Goal: Find specific page/section: Find specific page/section

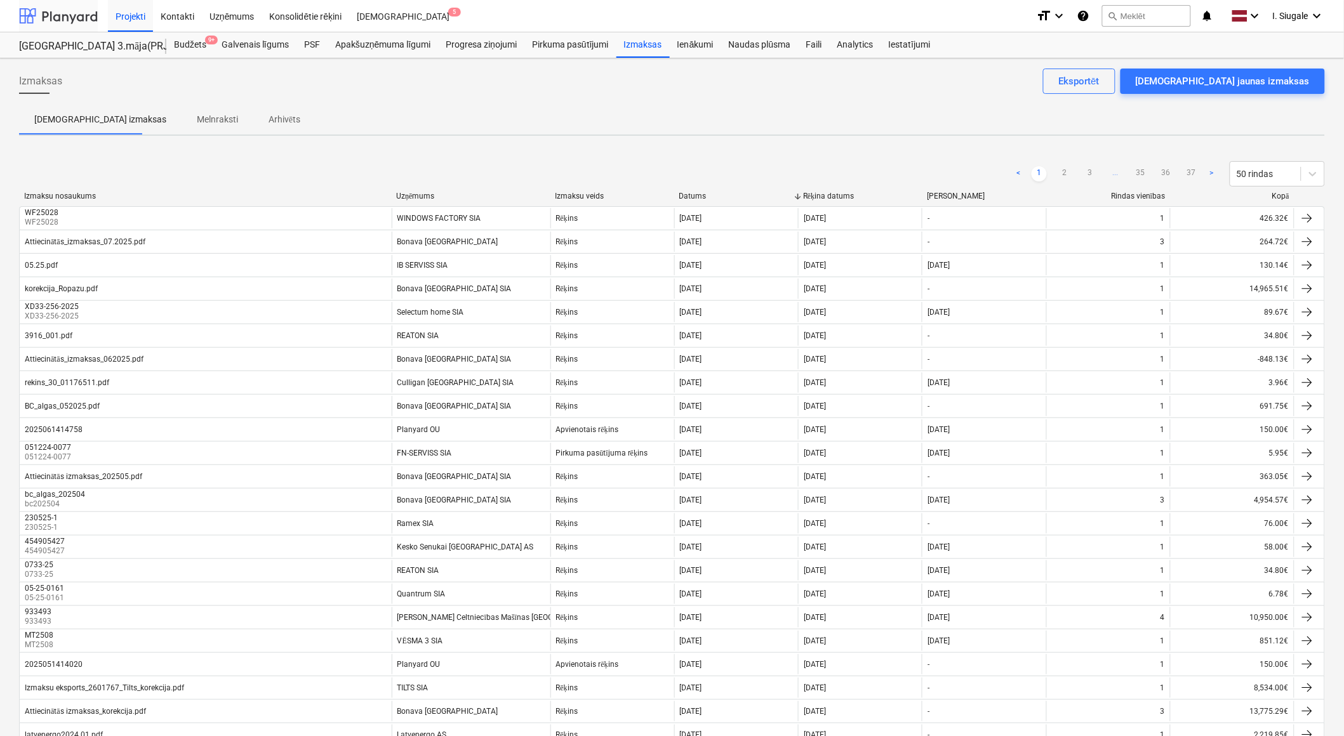
click at [63, 19] on div at bounding box center [58, 16] width 79 height 32
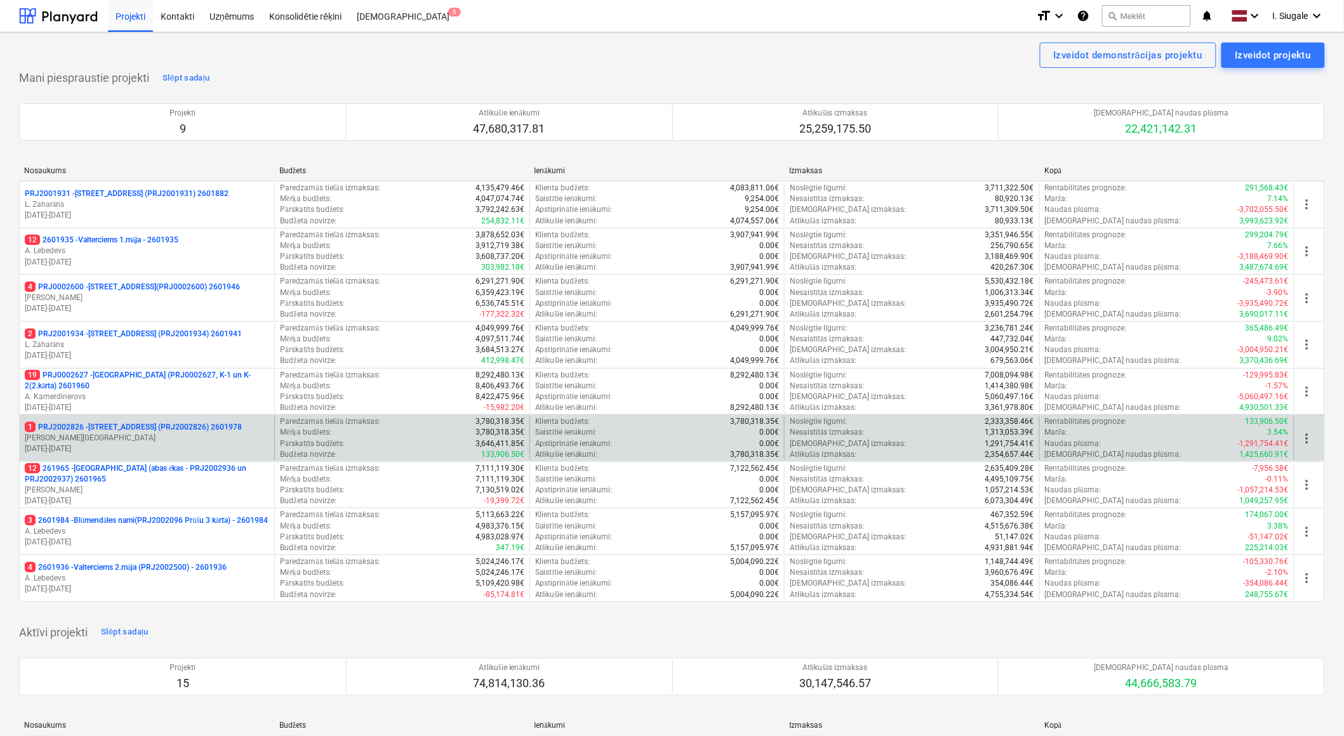
click at [131, 428] on p "1 PRJ2002826 - [STREET_ADDRESS] (PRJ2002826) 2601978" at bounding box center [133, 427] width 217 height 11
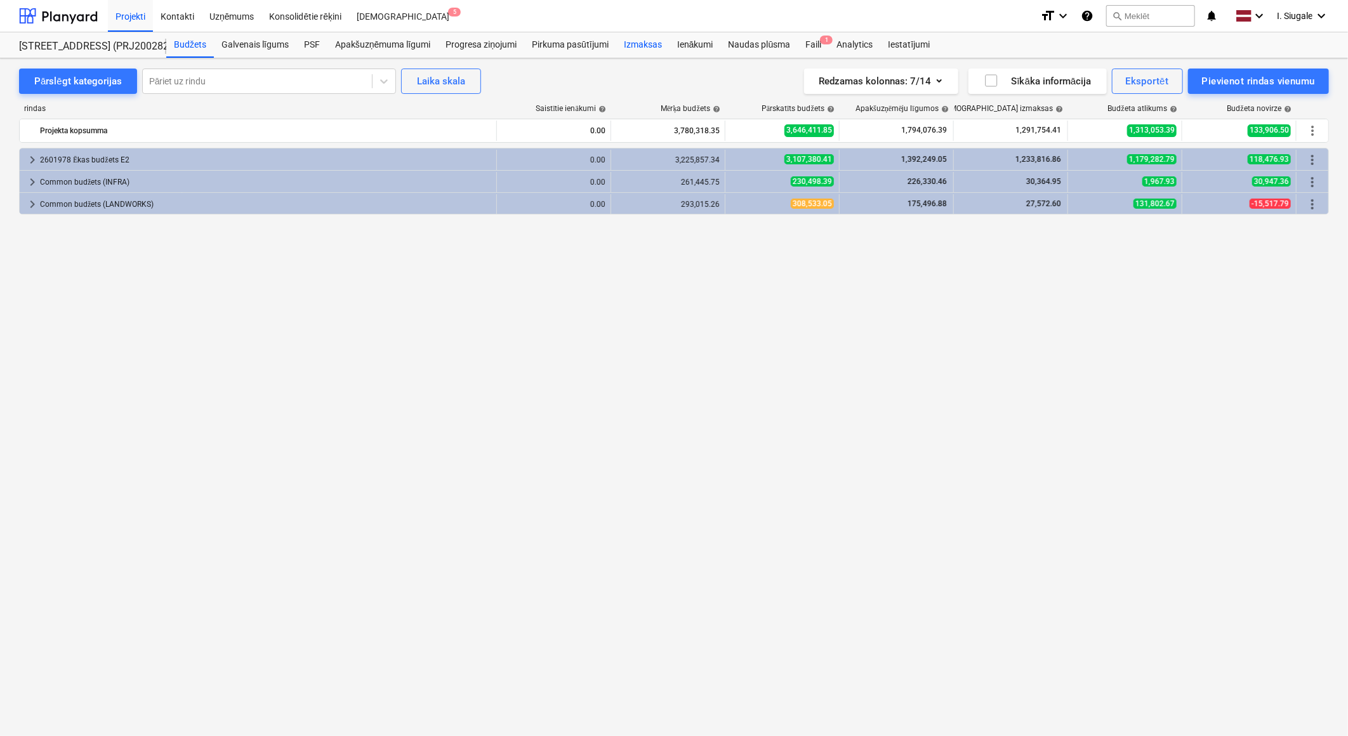
click at [641, 42] on div "Izmaksas" at bounding box center [642, 44] width 53 height 25
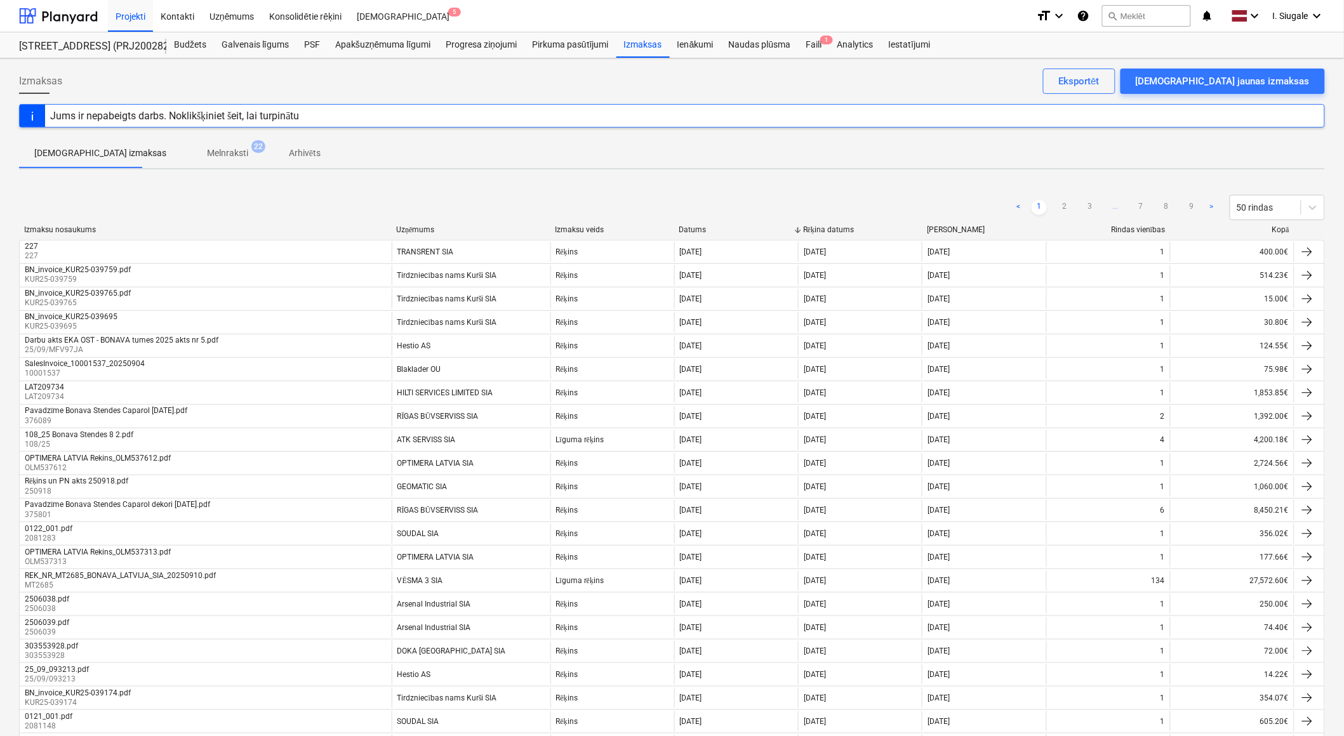
click at [1279, 230] on div "Kopā" at bounding box center [1232, 230] width 114 height 10
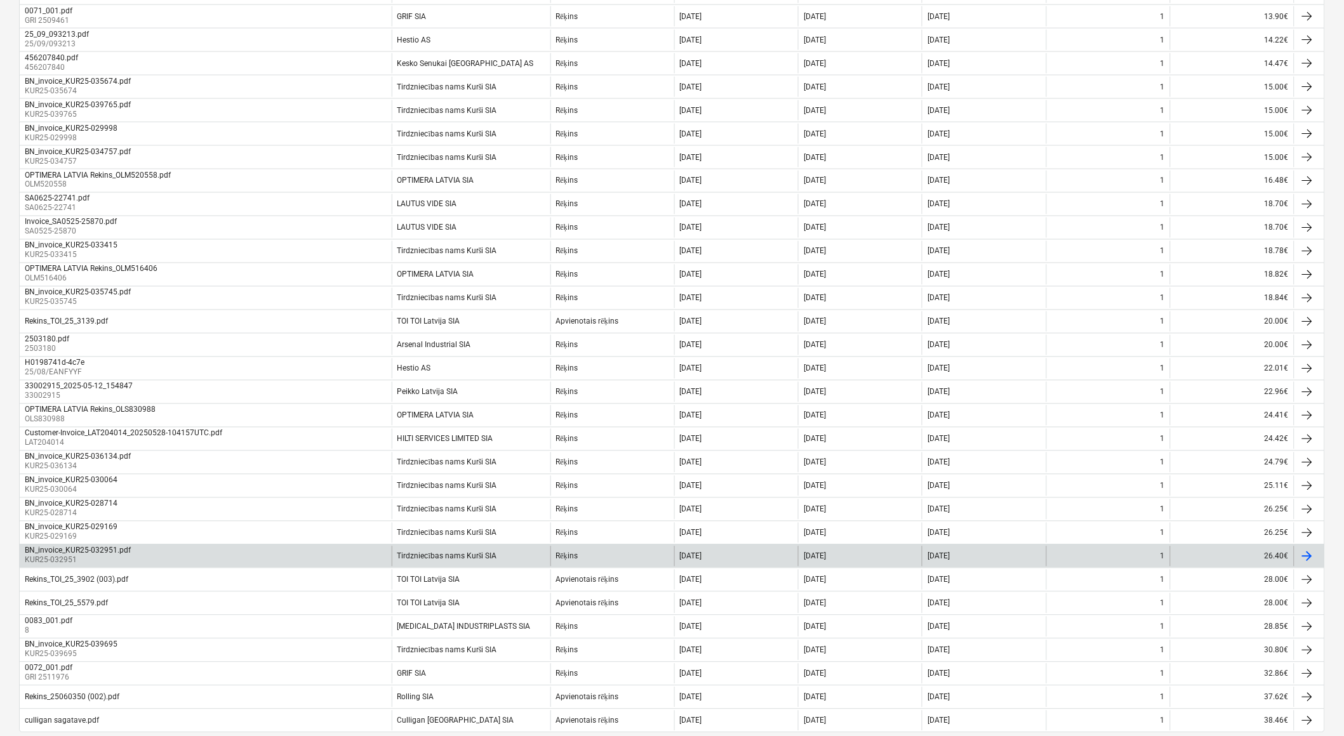
scroll to position [752, 0]
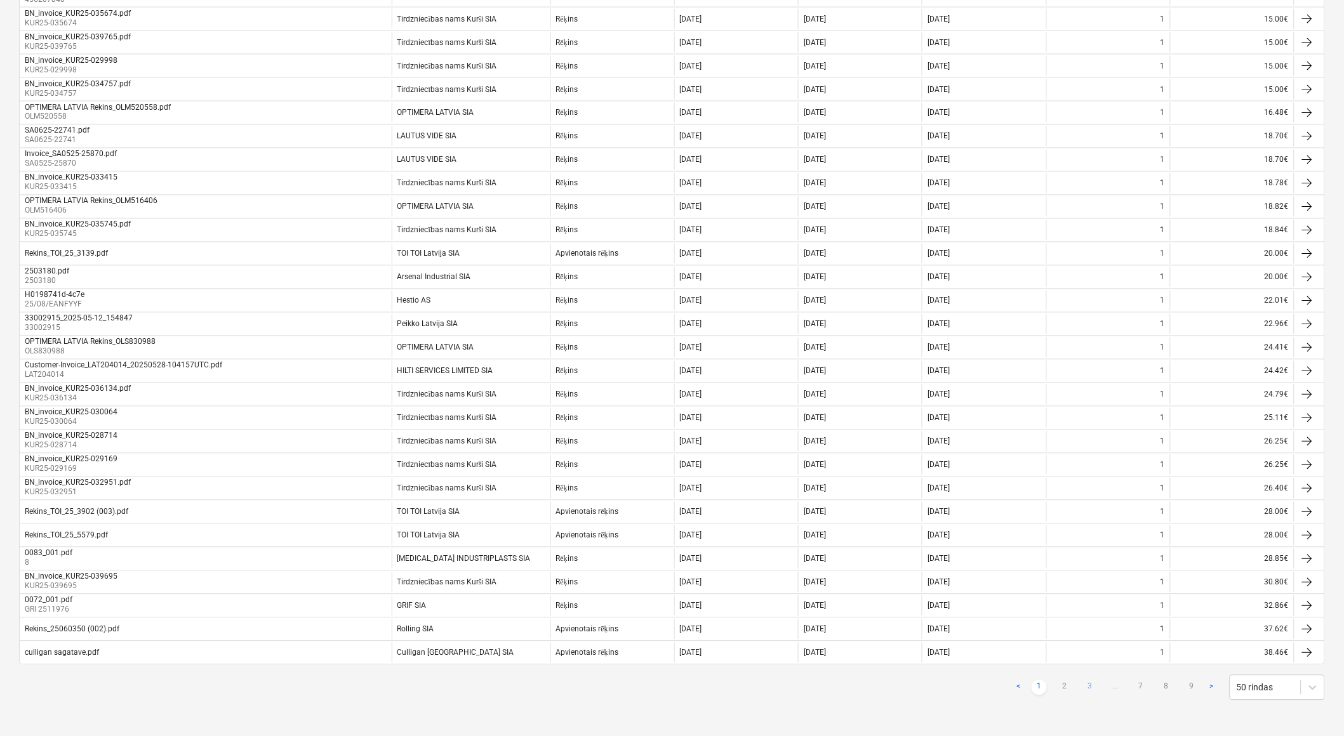
click at [1090, 684] on link "3" at bounding box center [1089, 687] width 15 height 15
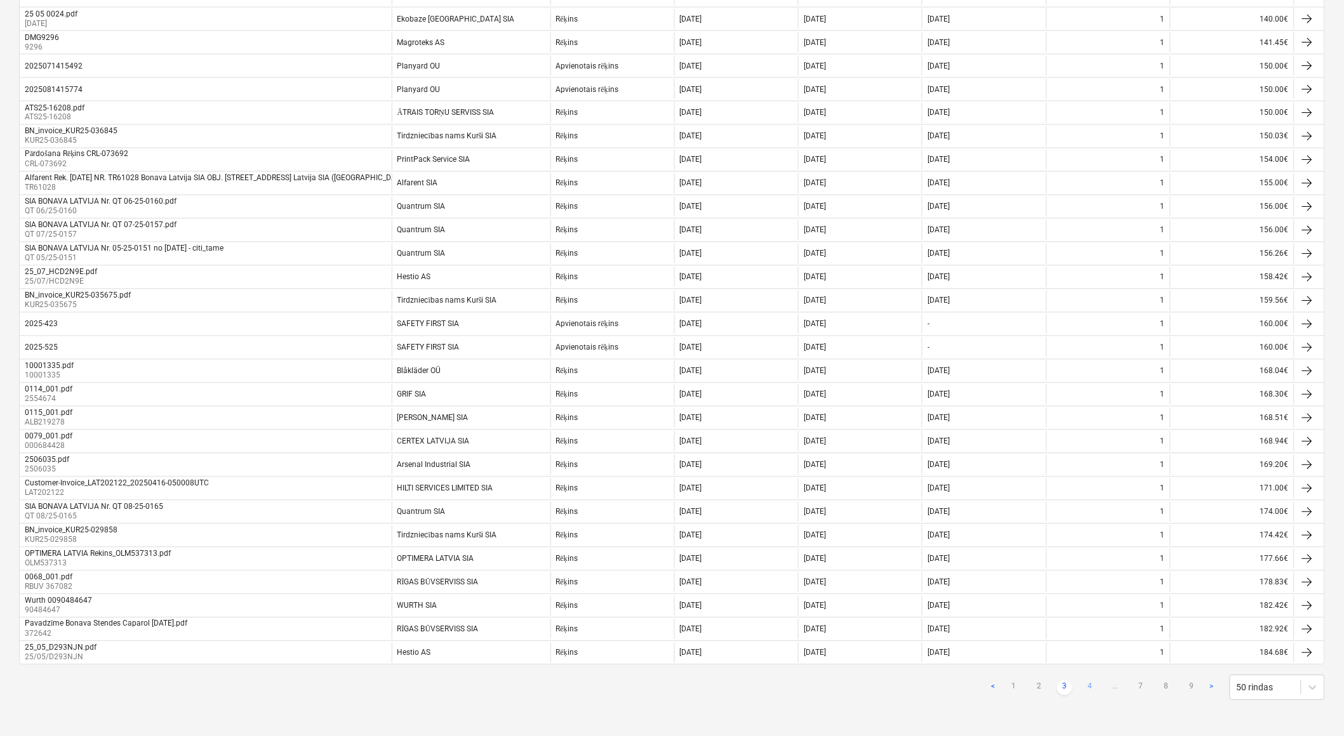
click at [1092, 691] on link "4" at bounding box center [1089, 687] width 15 height 15
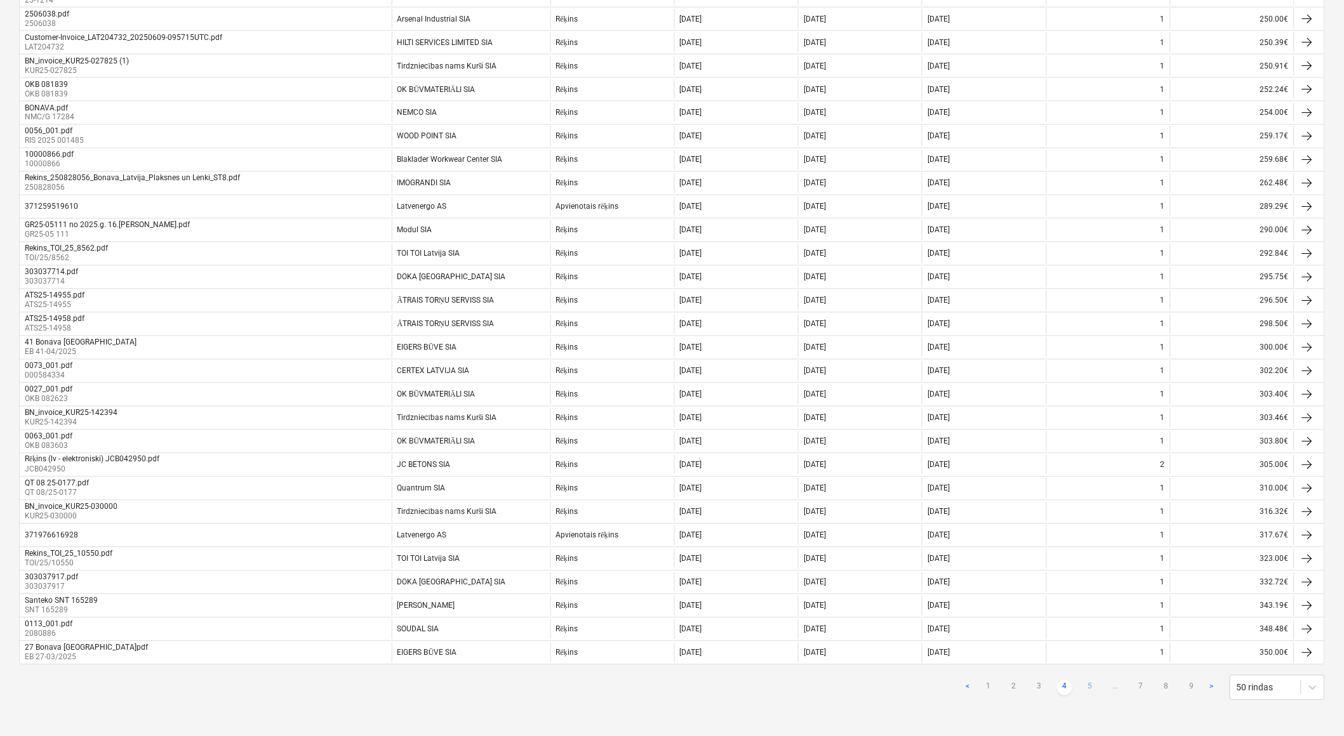
click at [1092, 689] on link "5" at bounding box center [1089, 687] width 15 height 15
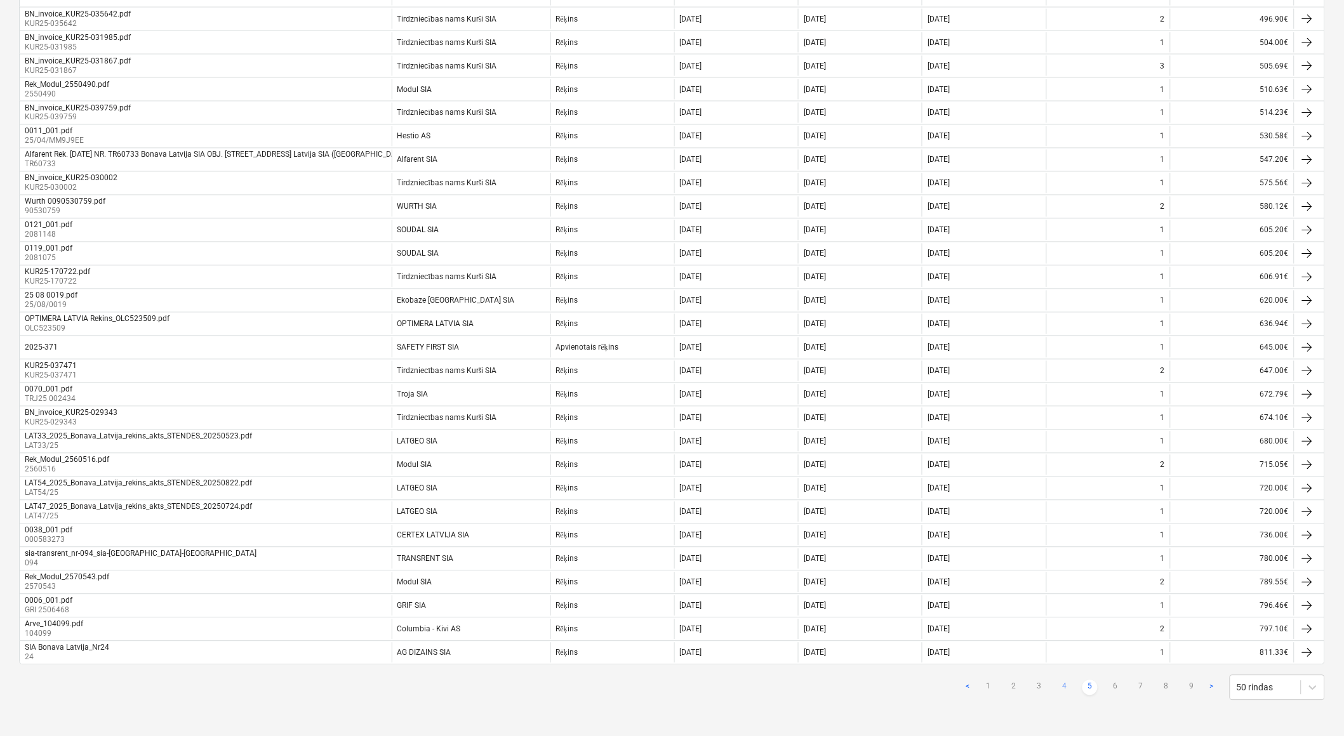
click at [1062, 687] on link "4" at bounding box center [1064, 687] width 15 height 15
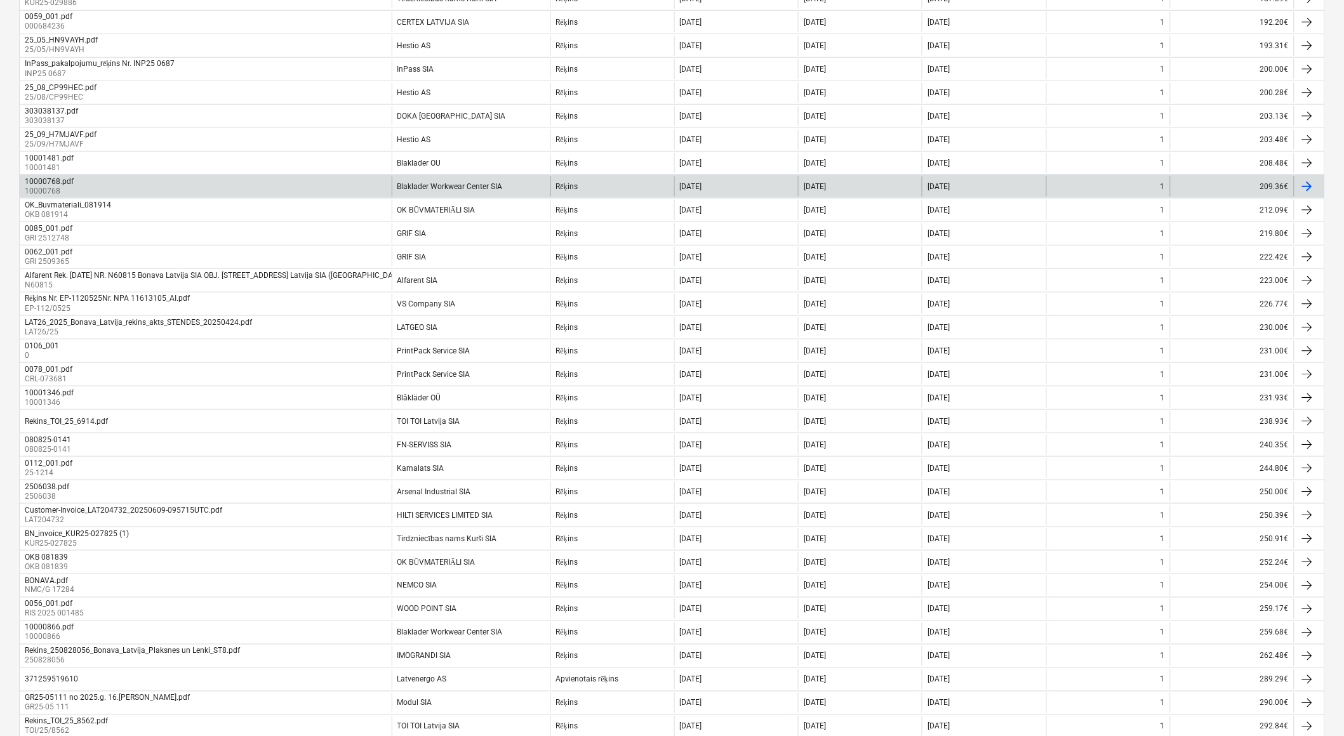
scroll to position [352, 0]
